Goal: Browse casually

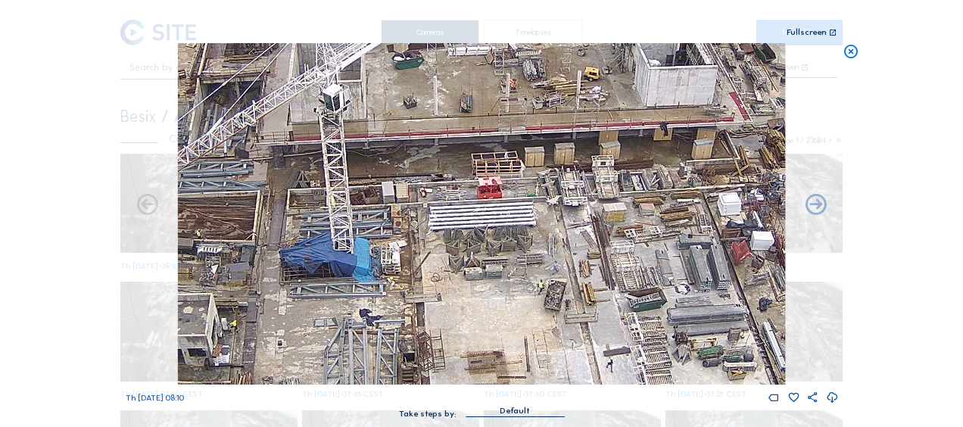
click at [848, 57] on icon at bounding box center [850, 51] width 17 height 17
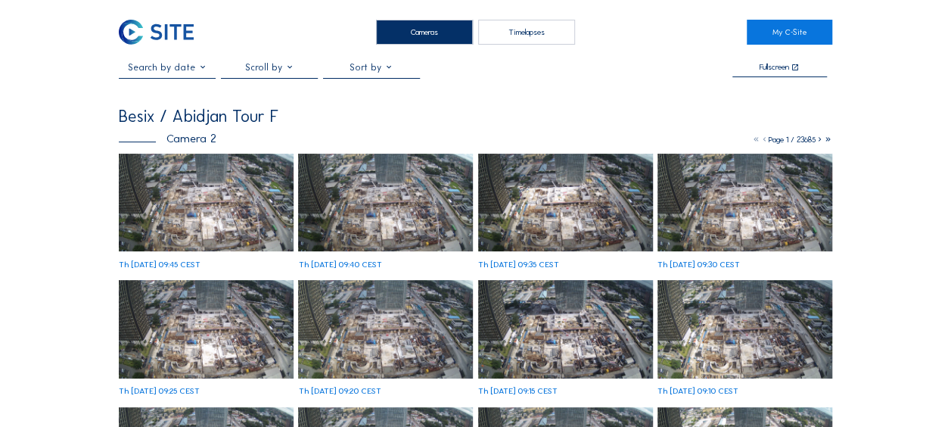
click at [198, 198] on img at bounding box center [206, 203] width 175 height 98
